Goal: Task Accomplishment & Management: Manage account settings

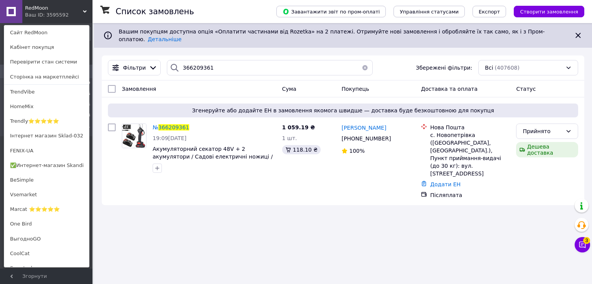
click at [65, 5] on div "RedMoon Ваш ID: 3595592 Сайт RedMoon Кабінет покупця Перевірити стан системи Ст…" at bounding box center [46, 11] width 92 height 23
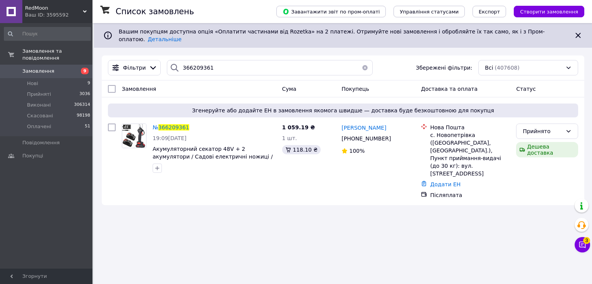
click at [63, 17] on div "Ваш ID: 3595592" at bounding box center [58, 15] width 67 height 7
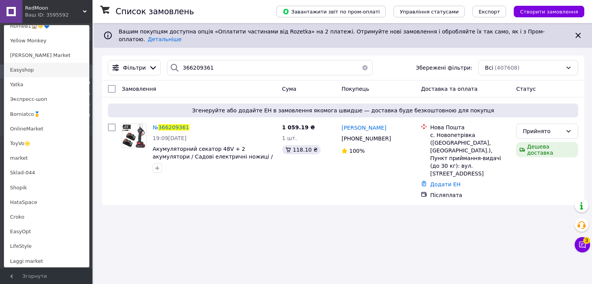
scroll to position [360, 0]
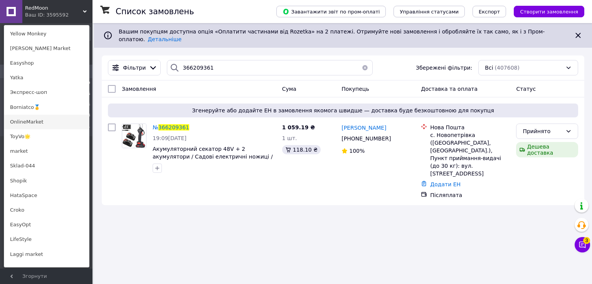
click at [68, 124] on link "OnlineMarket" at bounding box center [46, 122] width 85 height 15
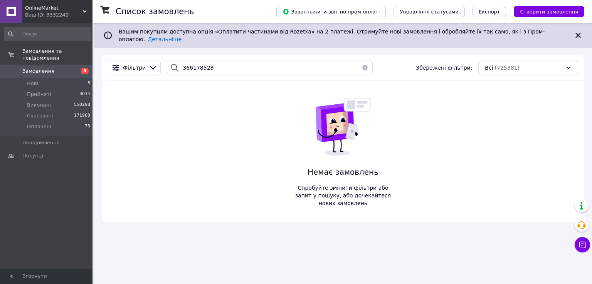
click at [42, 13] on div "Ваш ID: 3332249" at bounding box center [58, 15] width 67 height 7
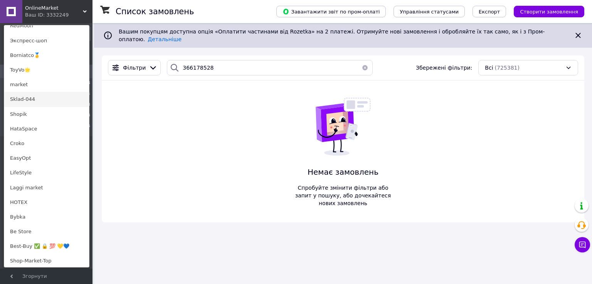
scroll to position [336, 0]
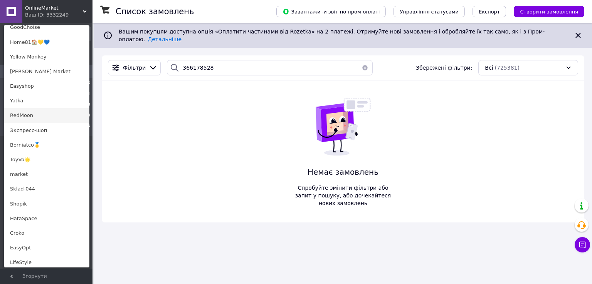
click at [52, 115] on link "RedMoon" at bounding box center [46, 115] width 85 height 15
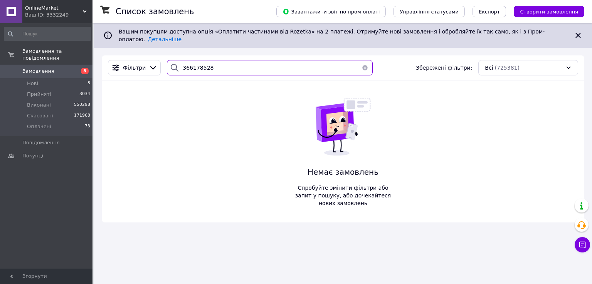
drag, startPoint x: 188, startPoint y: 61, endPoint x: 171, endPoint y: 61, distance: 16.6
click at [171, 61] on div "366178528" at bounding box center [269, 67] width 205 height 15
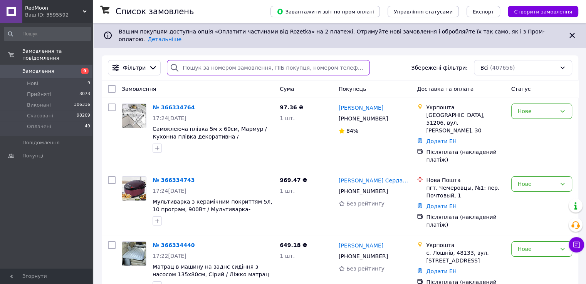
click at [220, 62] on input "search" at bounding box center [268, 67] width 203 height 15
paste input "366178528"
type input "366178528"
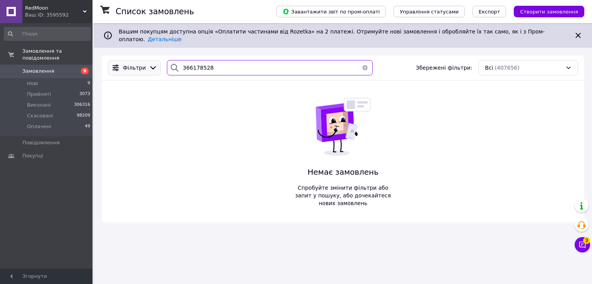
drag, startPoint x: 212, startPoint y: 68, endPoint x: 150, endPoint y: 64, distance: 62.6
click at [155, 63] on div "Фільтри 366178528 Збережені фільтри: Всі (407656)" at bounding box center [343, 67] width 476 height 15
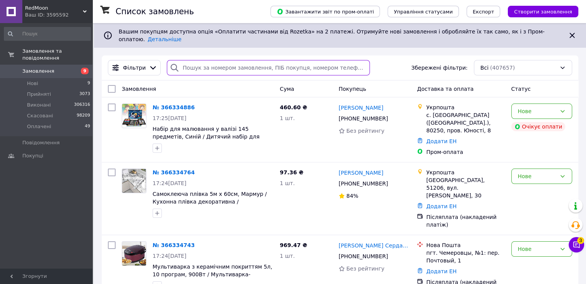
type input "366178528"
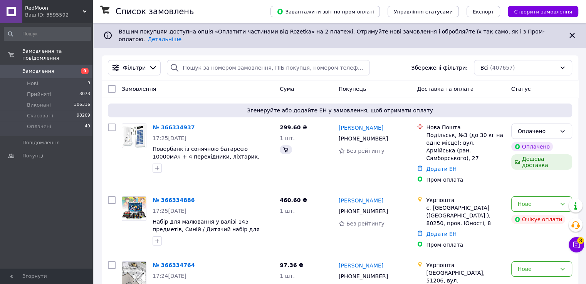
click at [83, 11] on use at bounding box center [85, 11] width 4 height 2
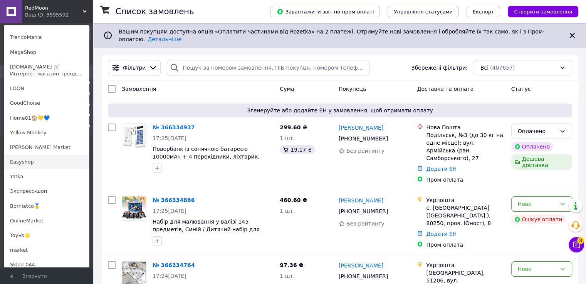
scroll to position [270, 0]
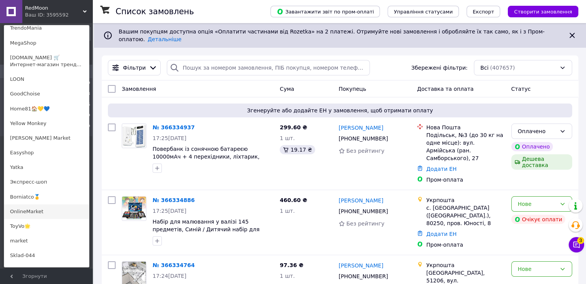
click at [44, 206] on link "OnlineMarket" at bounding box center [46, 212] width 85 height 15
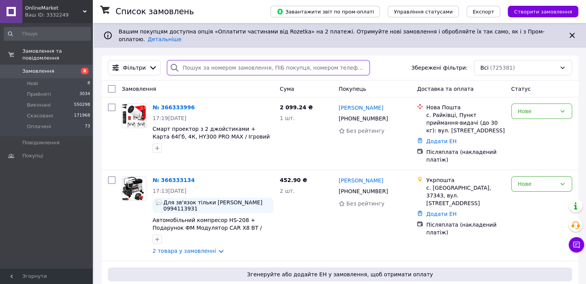
click at [217, 65] on input "search" at bounding box center [268, 67] width 203 height 15
paste input "366221650"
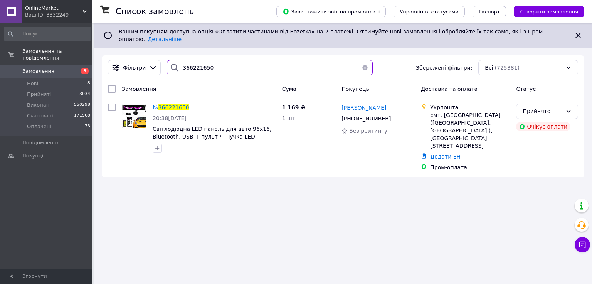
type input "366221650"
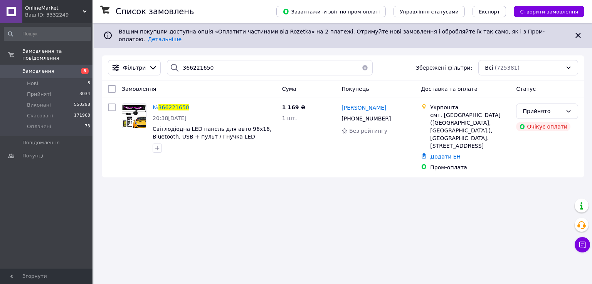
click at [65, 9] on span "OnlineMarket" at bounding box center [54, 8] width 58 height 7
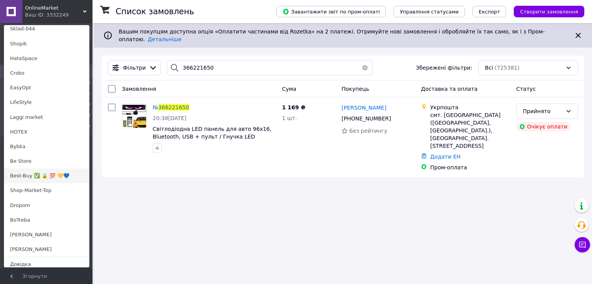
scroll to position [516, 0]
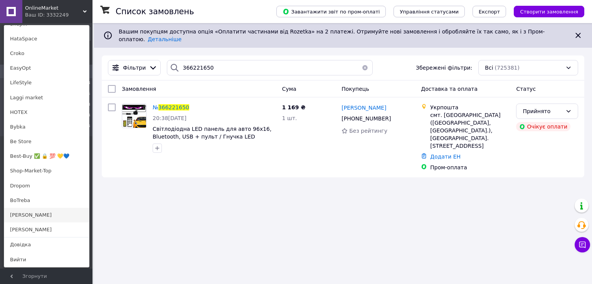
click at [48, 216] on link "[PERSON_NAME]" at bounding box center [46, 215] width 85 height 15
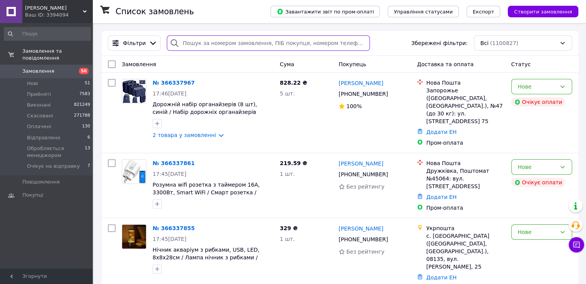
click at [193, 44] on input "search" at bounding box center [268, 42] width 203 height 15
paste input "366236169"
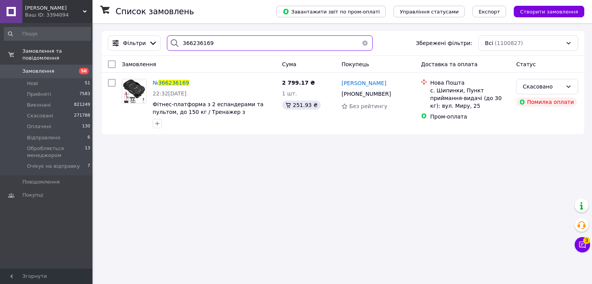
type input "366236169"
drag, startPoint x: 217, startPoint y: 43, endPoint x: 125, endPoint y: 45, distance: 92.5
click at [125, 45] on div "Фільтри 366236169 Збережені фільтри: Всі (1100827)" at bounding box center [343, 42] width 476 height 15
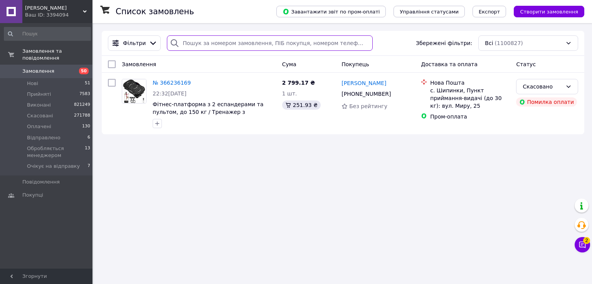
paste input "366236842"
type input "366236842"
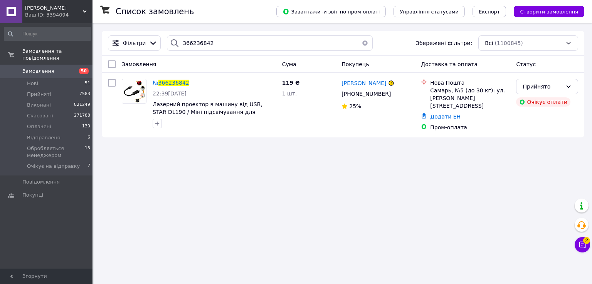
click at [63, 15] on div "Ваш ID: 3394094" at bounding box center [58, 15] width 67 height 7
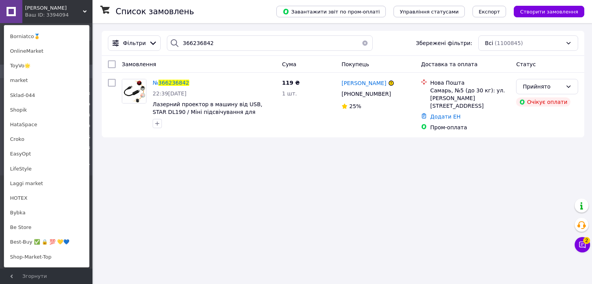
scroll to position [446, 0]
click at [56, 143] on link "Croko" at bounding box center [46, 139] width 85 height 15
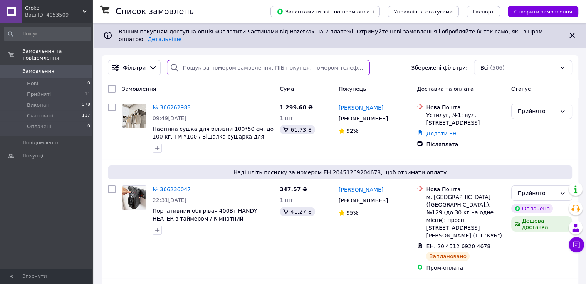
click at [201, 64] on input "search" at bounding box center [268, 67] width 203 height 15
paste input "366235961"
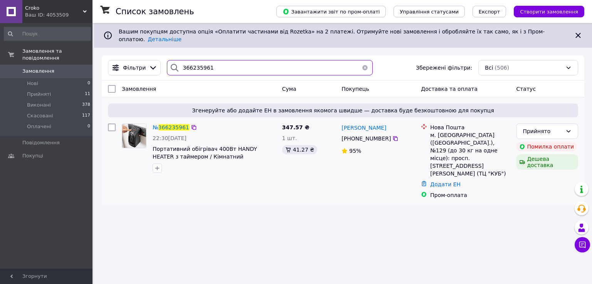
type input "366235961"
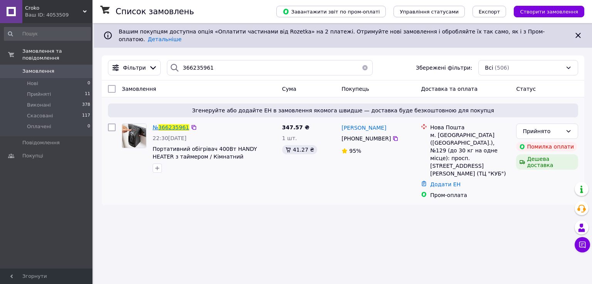
click at [165, 125] on div "№ 366235961" at bounding box center [171, 127] width 38 height 9
click at [71, 10] on span "Croko" at bounding box center [54, 8] width 58 height 7
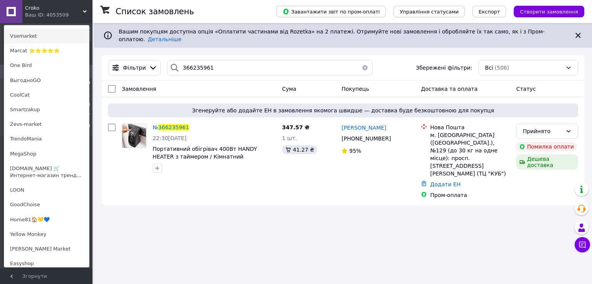
scroll to position [180, 0]
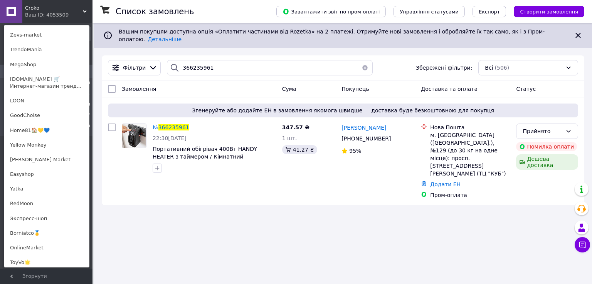
click at [100, 120] on div "Список замовлень Завантажити звіт по пром-оплаті Управління статусами Експорт С…" at bounding box center [343, 118] width 498 height 190
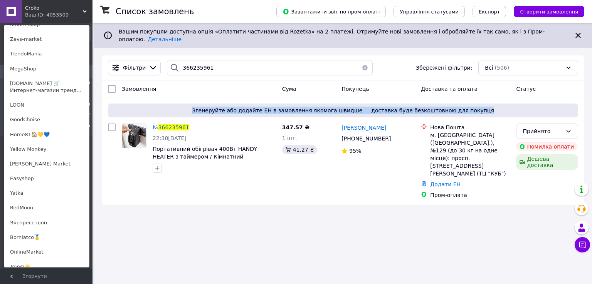
drag, startPoint x: 101, startPoint y: 115, endPoint x: 100, endPoint y: 106, distance: 8.9
click at [100, 106] on div "Список замовлень Завантажити звіт по пром-оплаті Управління статусами Експорт С…" at bounding box center [343, 118] width 498 height 190
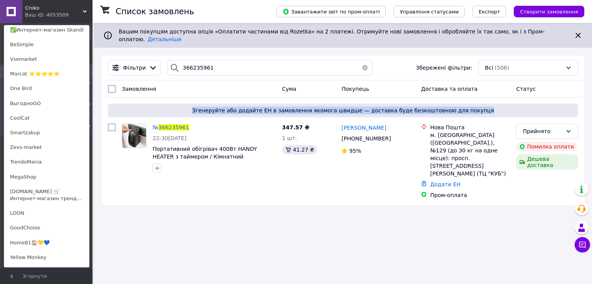
scroll to position [120, 0]
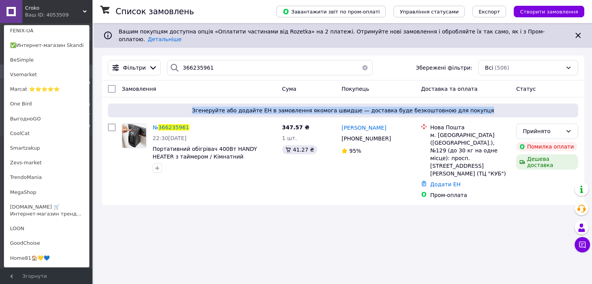
drag, startPoint x: 90, startPoint y: 81, endPoint x: 91, endPoint y: 76, distance: 5.5
click at [91, 76] on div at bounding box center [90, 146] width 2 height 244
click at [53, 55] on link "BeSimple" at bounding box center [46, 60] width 85 height 15
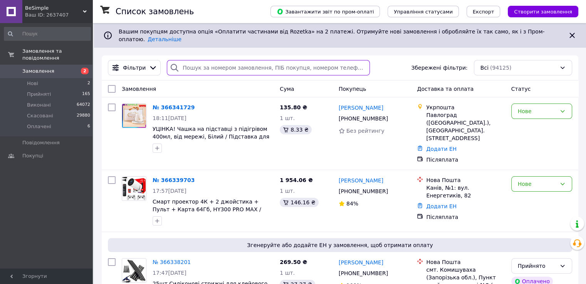
click at [253, 60] on input "search" at bounding box center [268, 67] width 203 height 15
paste input "366235399"
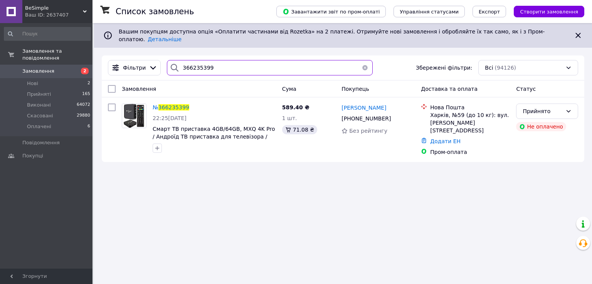
type input "366235399"
